Goal: Task Accomplishment & Management: Use online tool/utility

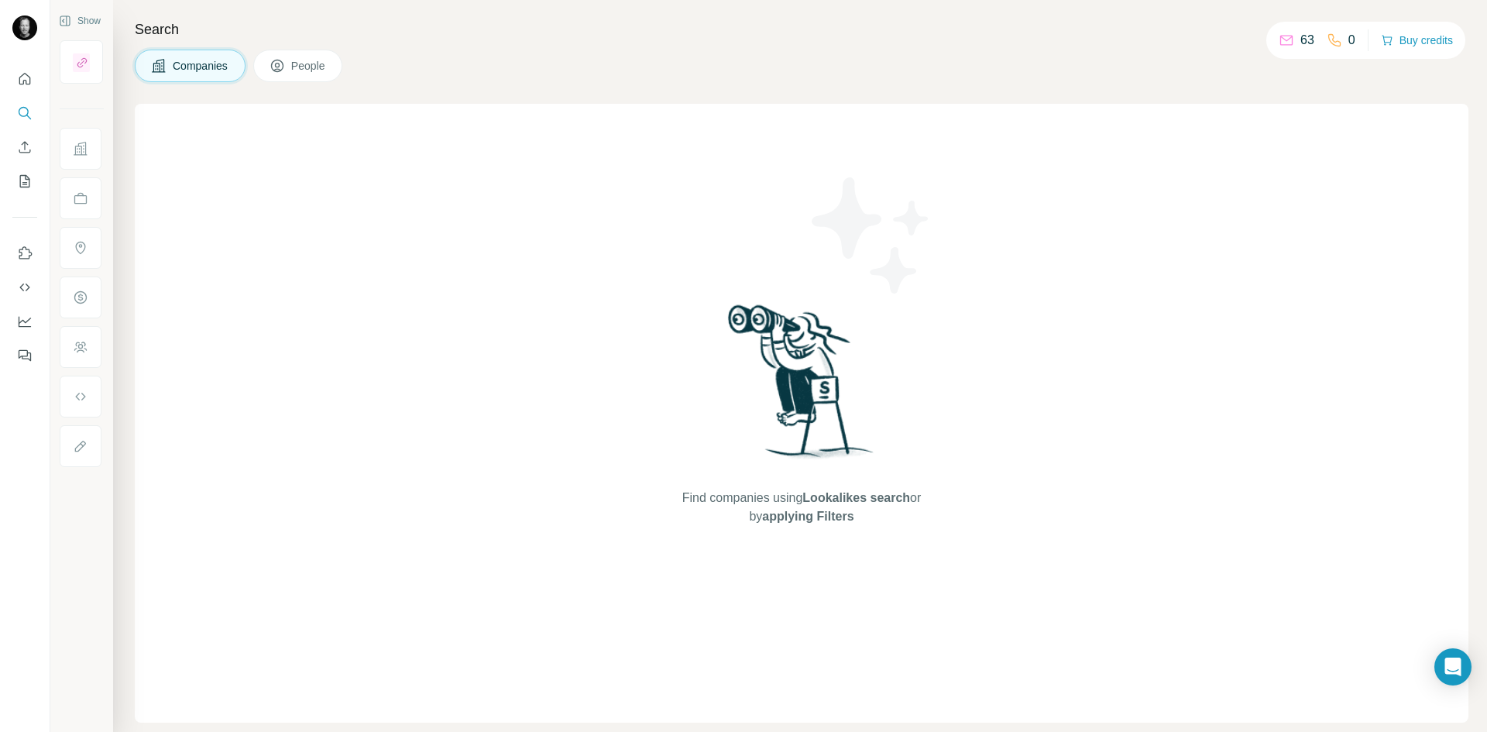
click at [156, 67] on icon at bounding box center [158, 65] width 15 height 15
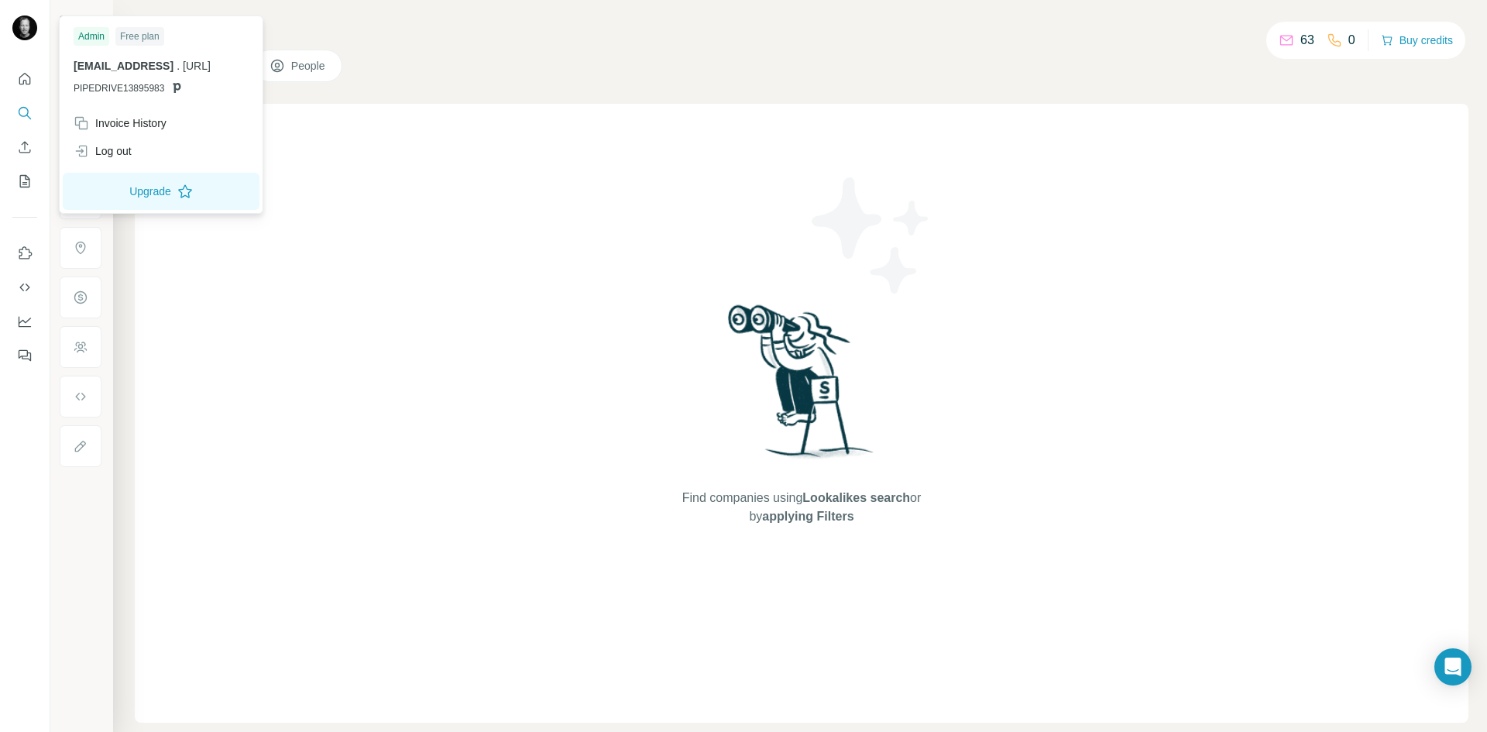
click at [22, 22] on img at bounding box center [24, 27] width 25 height 25
click at [138, 123] on div "Invoice History" at bounding box center [120, 122] width 93 height 15
click at [160, 117] on div "Invoice History" at bounding box center [120, 122] width 93 height 15
click at [266, 305] on div "Find companies using Lookalikes search or by applying Filters" at bounding box center [802, 413] width 1334 height 619
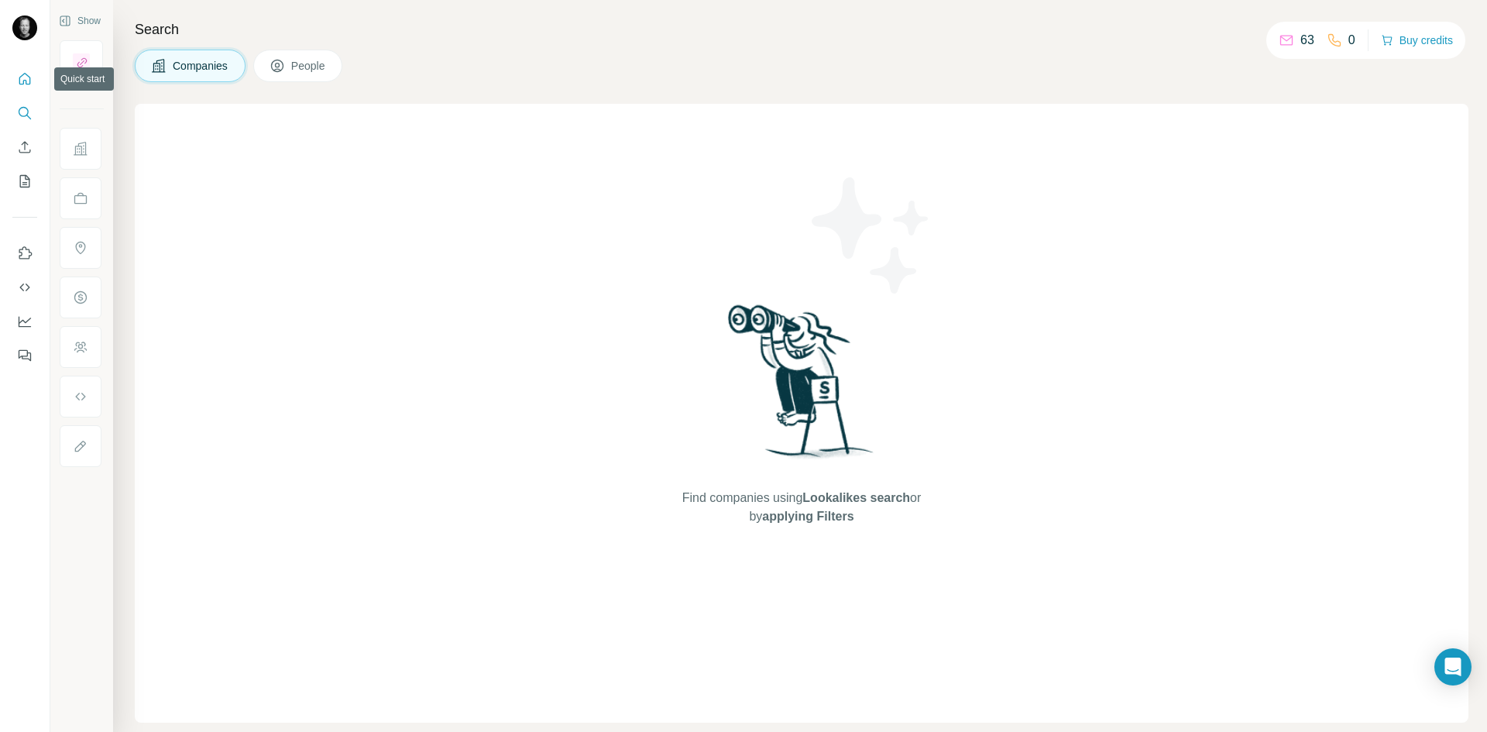
click at [13, 84] on button "Quick start" at bounding box center [24, 79] width 25 height 28
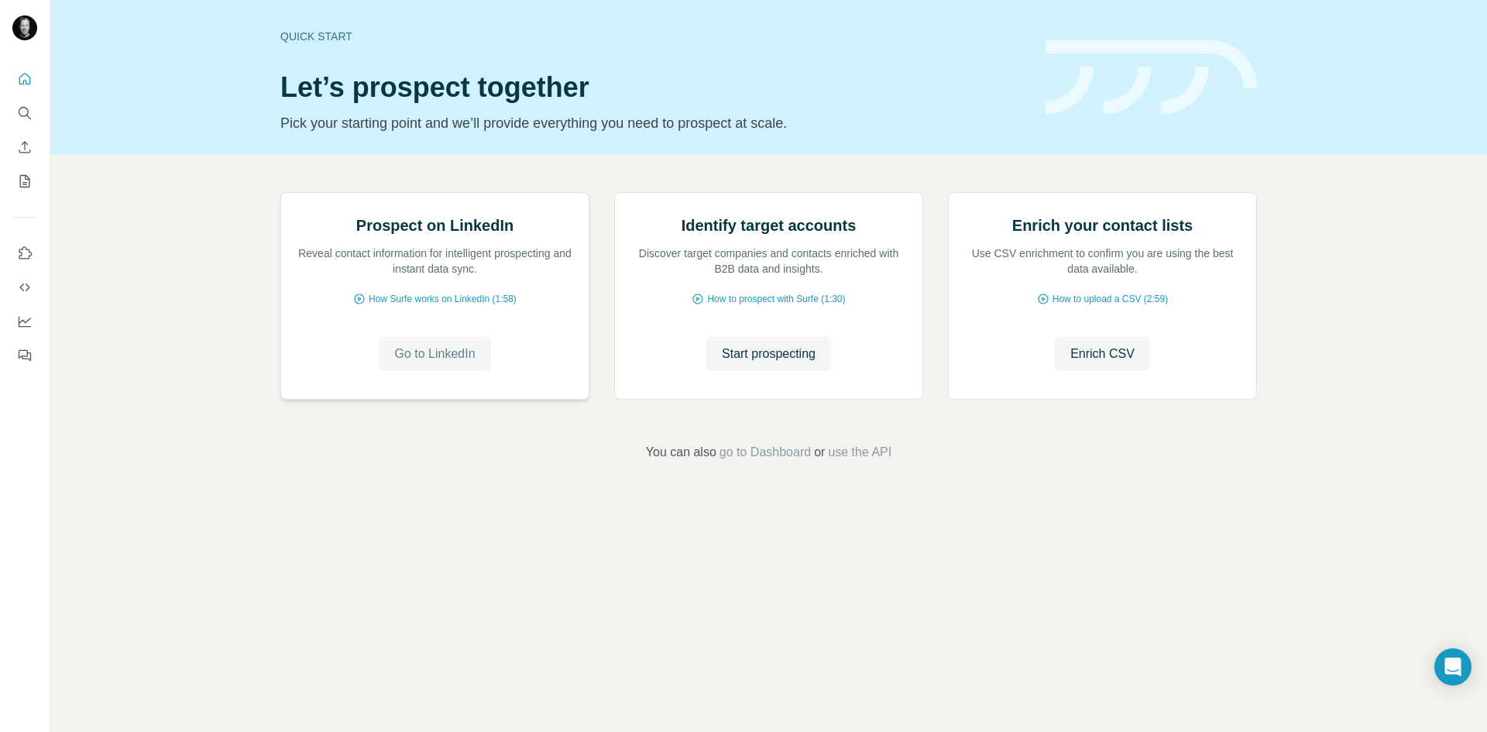
click at [428, 363] on span "Go to LinkedIn" at bounding box center [434, 354] width 81 height 19
